Goal: Find specific page/section: Find specific page/section

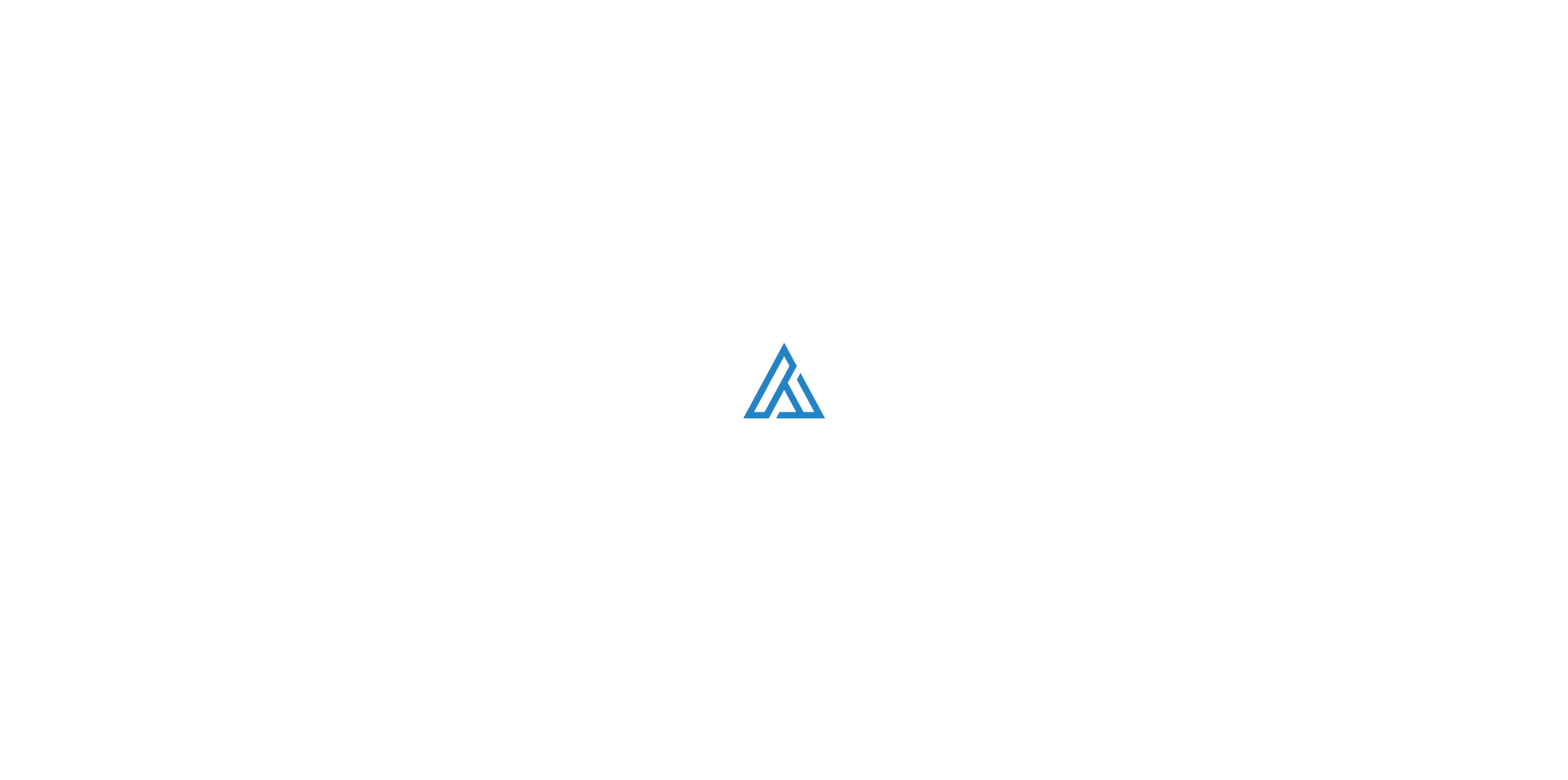
click at [912, 260] on div "Loading. . ." at bounding box center [784, 390] width 1568 height 780
click at [734, 201] on div "Loading. . ." at bounding box center [784, 390] width 1568 height 780
click at [761, 393] on img at bounding box center [784, 380] width 82 height 76
drag, startPoint x: 761, startPoint y: 393, endPoint x: 769, endPoint y: 393, distance: 8.0
click at [761, 393] on img at bounding box center [784, 380] width 82 height 76
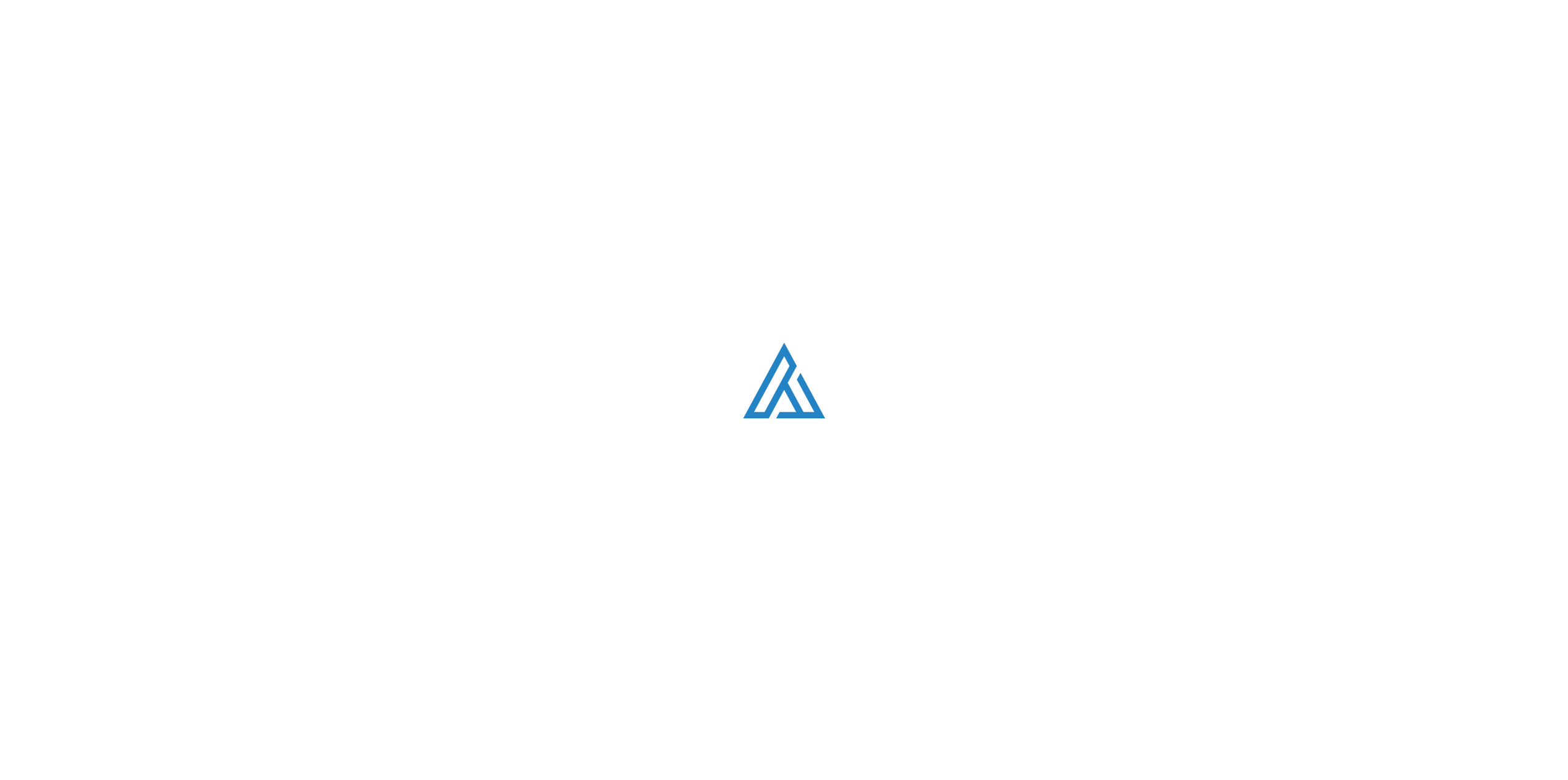
click at [772, 394] on img at bounding box center [784, 380] width 82 height 76
click at [771, 393] on img at bounding box center [784, 380] width 82 height 76
click at [745, 236] on div "Loading. . ." at bounding box center [784, 390] width 1568 height 780
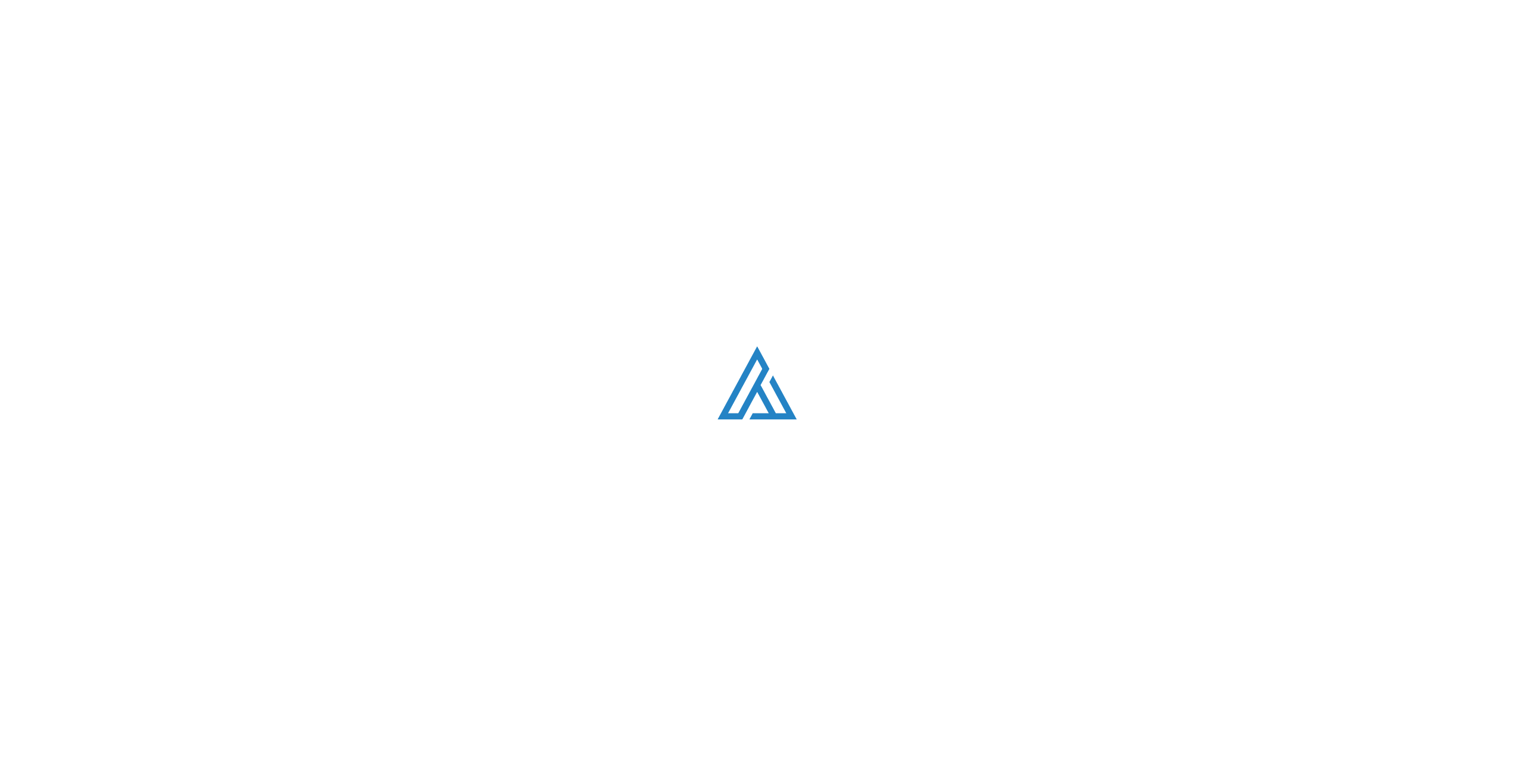
click at [269, 139] on div "Loading. . ." at bounding box center [757, 392] width 1514 height 784
